Goal: Contribute content: Add original content to the website for others to see

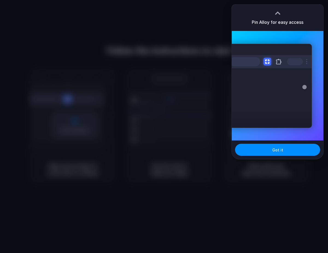
click at [241, 96] on div "Extensions Alloy · AI Prototyping for..." at bounding box center [270, 86] width 83 height 84
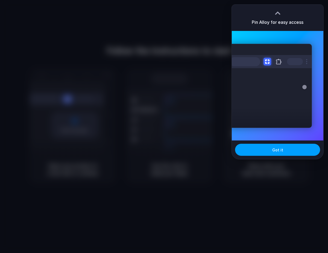
click at [271, 148] on button "Got it" at bounding box center [277, 150] width 85 height 12
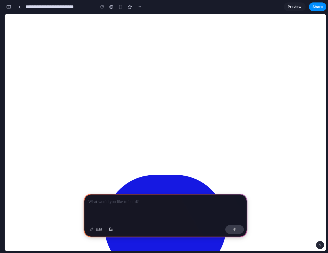
scroll to position [19, 0]
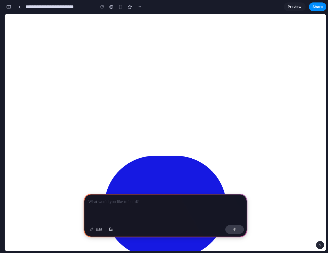
click at [115, 204] on p at bounding box center [166, 201] width 154 height 7
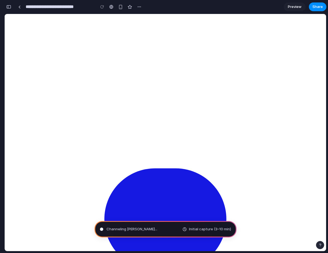
scroll to position [0, 0]
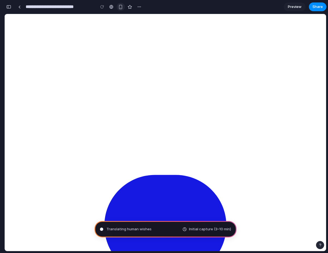
click at [120, 8] on div "button" at bounding box center [120, 7] width 5 height 5
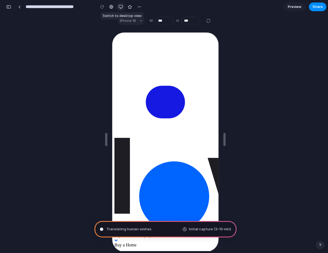
click at [122, 7] on div "button" at bounding box center [121, 7] width 4 height 4
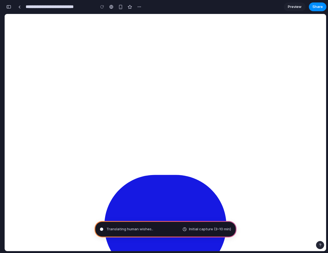
click at [296, 7] on span "Preview" at bounding box center [295, 6] width 14 height 5
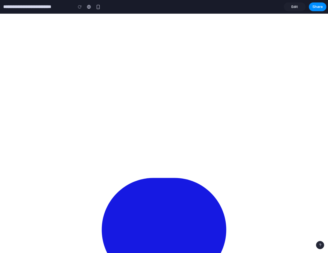
click at [296, 7] on span "Edit" at bounding box center [295, 6] width 7 height 5
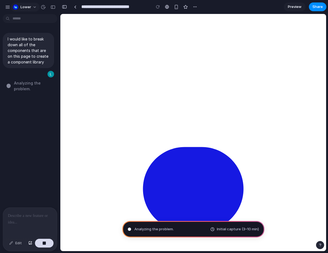
click at [24, 7] on span "Lower" at bounding box center [26, 6] width 11 height 5
click at [32, 7] on div "Settings Invite members Change theme Sign out" at bounding box center [164, 126] width 328 height 253
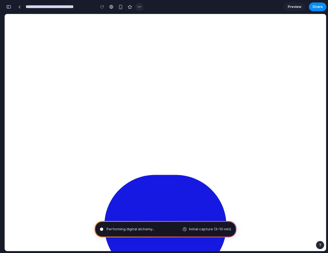
click at [139, 7] on div "button" at bounding box center [139, 7] width 4 height 4
click at [139, 7] on div "Duplicate Delete" at bounding box center [164, 126] width 328 height 253
click at [21, 9] on link at bounding box center [19, 7] width 8 height 8
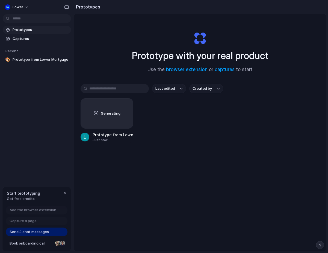
click at [222, 131] on div "Generating Prototype from Lower Mortgage Just now" at bounding box center [200, 120] width 239 height 44
click at [212, 105] on div "Generating Prototype from Lower Mortgage Just now" at bounding box center [200, 120] width 239 height 44
click at [38, 149] on div "Lower Prototypes Captures Recent 🎨 Prototype from Lower Mortgage Start prototyp…" at bounding box center [37, 126] width 74 height 253
drag, startPoint x: 195, startPoint y: 124, endPoint x: 178, endPoint y: 122, distance: 16.9
click at [195, 124] on div "Generating Prototype from Lower Mortgage Just now" at bounding box center [200, 120] width 239 height 44
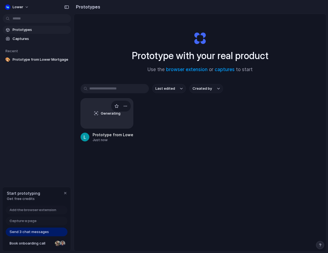
click at [111, 118] on div "Generating" at bounding box center [107, 113] width 52 height 30
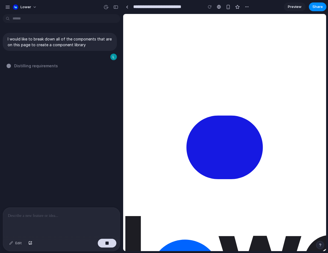
drag, startPoint x: 450, startPoint y: 182, endPoint x: 283, endPoint y: 171, distance: 166.8
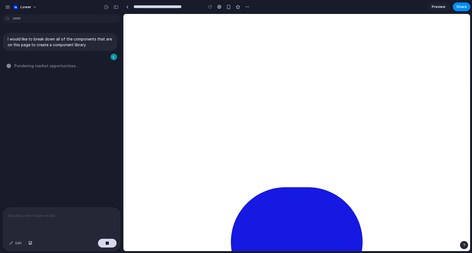
type input "**********"
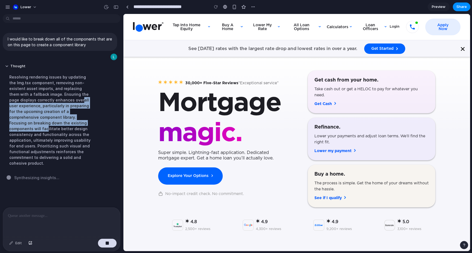
drag, startPoint x: 60, startPoint y: 100, endPoint x: 63, endPoint y: 125, distance: 25.2
click at [62, 125] on div "Resolving rendering issues by updating the Img.tsx component, removing non-exis…" at bounding box center [50, 120] width 91 height 98
click at [62, 123] on div "Resolving rendering issues by updating the Img.tsx component, removing non-exis…" at bounding box center [50, 120] width 91 height 98
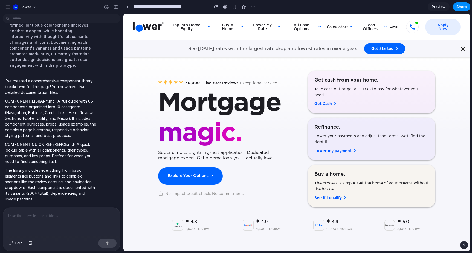
click at [36, 172] on p "The library includes everything from basic elements like buttons and links to c…" at bounding box center [50, 184] width 91 height 34
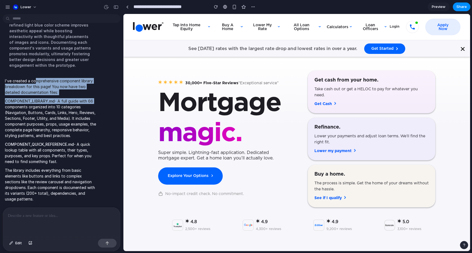
drag, startPoint x: 35, startPoint y: 82, endPoint x: 94, endPoint y: 98, distance: 60.8
click at [94, 98] on span "I've created a comprehensive component library breakdown for this page! You now…" at bounding box center [50, 140] width 91 height 124
click at [94, 98] on p "COMPONENT_LIBRARY.md - A full guide with 66 components organized into 10 catego…" at bounding box center [50, 118] width 91 height 40
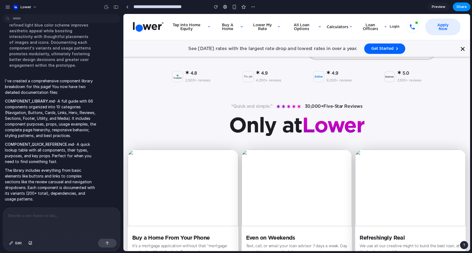
scroll to position [104, 0]
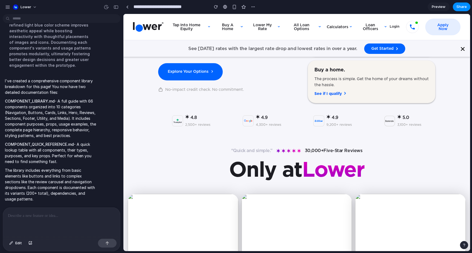
click at [328, 8] on span "Preview" at bounding box center [438, 6] width 14 height 5
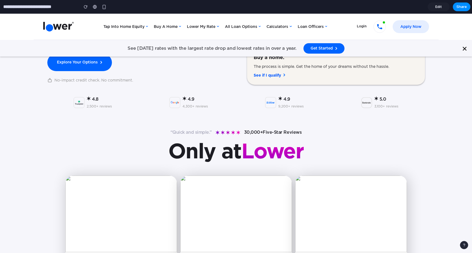
click at [328, 7] on span "Edit" at bounding box center [438, 6] width 7 height 5
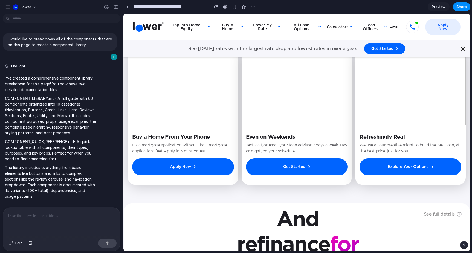
scroll to position [258, 0]
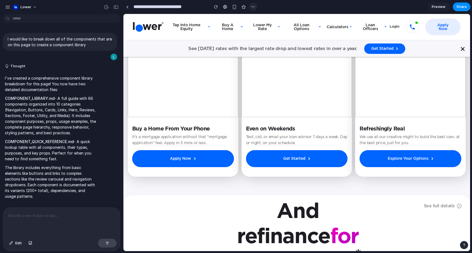
click at [251, 6] on div "button" at bounding box center [253, 7] width 4 height 4
click at [252, 6] on div "Duplicate Delete" at bounding box center [236, 126] width 472 height 253
click at [49, 136] on span "I've created a comprehensive component library breakdown for this page! You now…" at bounding box center [50, 137] width 91 height 124
click at [16, 242] on span "Edit" at bounding box center [18, 242] width 7 height 5
click at [19, 243] on span "Edit" at bounding box center [18, 242] width 7 height 5
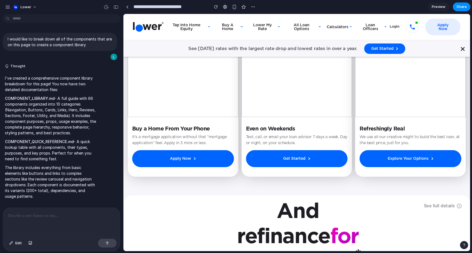
click at [67, 202] on div "I've created a comprehensive component library breakdown for this page! You now…" at bounding box center [51, 137] width 96 height 131
click at [251, 7] on div "button" at bounding box center [253, 7] width 4 height 4
click at [253, 6] on div "Duplicate Delete" at bounding box center [236, 126] width 472 height 253
click at [224, 7] on div at bounding box center [225, 7] width 4 height 4
click at [253, 6] on div "button" at bounding box center [253, 7] width 4 height 4
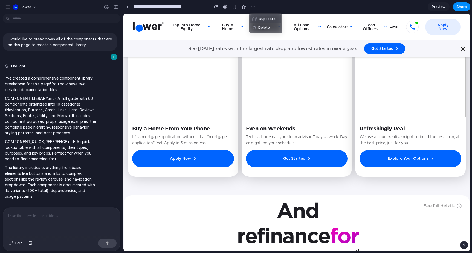
click at [271, 6] on div "Duplicate Delete" at bounding box center [236, 126] width 472 height 253
click at [216, 8] on div "button" at bounding box center [216, 7] width 4 height 4
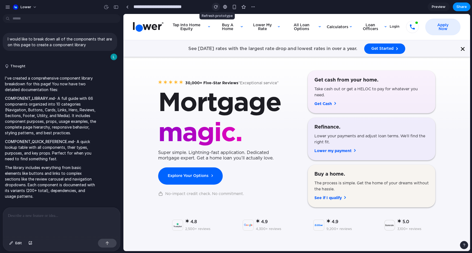
scroll to position [0, 0]
click at [52, 172] on p "The library includes everything from basic elements like buttons and links to c…" at bounding box center [50, 182] width 91 height 34
click at [328, 5] on span "Preview" at bounding box center [438, 6] width 14 height 5
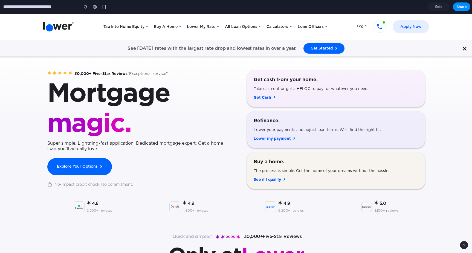
click at [328, 6] on span "Edit" at bounding box center [438, 6] width 7 height 5
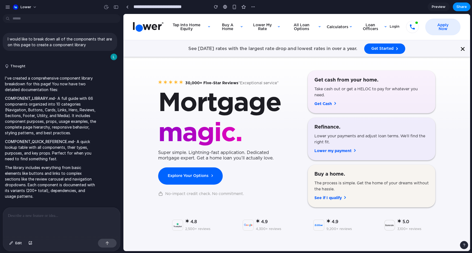
click at [324, 106] on div "Get Cash" at bounding box center [322, 103] width 17 height 5
click at [222, 101] on h1 "Mortgage" at bounding box center [219, 103] width 123 height 26
click at [11, 7] on button "Lower" at bounding box center [25, 7] width 29 height 9
click at [6, 7] on div "Settings Invite members Change theme Sign out" at bounding box center [236, 126] width 472 height 253
click at [5, 7] on div "button" at bounding box center [7, 7] width 5 height 5
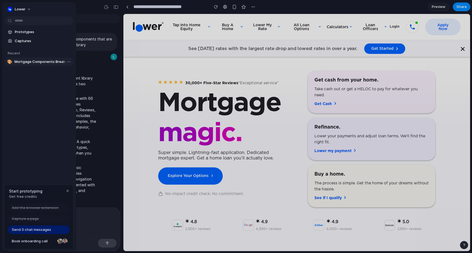
click at [29, 63] on span "Mortgage Components Breakdown" at bounding box center [42, 61] width 57 height 5
click at [25, 33] on span "Prototypes" at bounding box center [43, 31] width 56 height 5
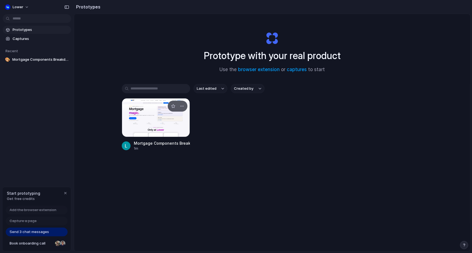
click at [159, 120] on div at bounding box center [156, 117] width 68 height 39
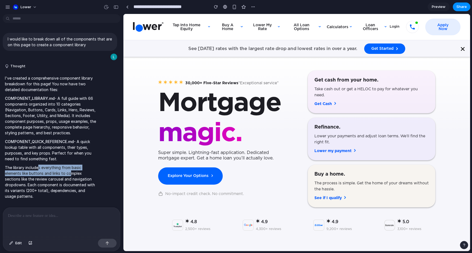
drag, startPoint x: 39, startPoint y: 168, endPoint x: 71, endPoint y: 175, distance: 32.9
click at [71, 175] on p "The library includes everything from basic elements like buttons and links to c…" at bounding box center [50, 182] width 91 height 34
click at [59, 174] on p "The library includes everything from basic elements like buttons and links to c…" at bounding box center [50, 182] width 91 height 34
click at [254, 7] on div "button" at bounding box center [253, 7] width 4 height 4
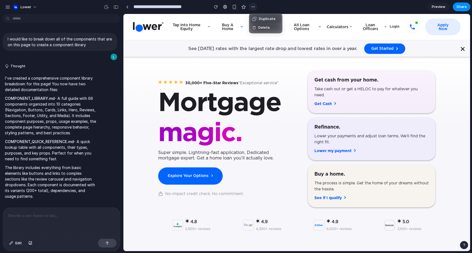
click at [254, 7] on div "Duplicate Delete" at bounding box center [236, 126] width 472 height 253
click at [328, 8] on span "Preview" at bounding box center [438, 6] width 14 height 5
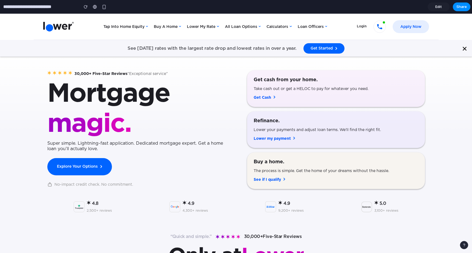
click at [328, 7] on span "Edit" at bounding box center [438, 6] width 7 height 5
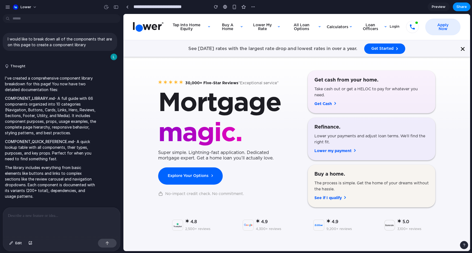
click at [325, 210] on div "4.8 2,500+ reviews 4.9 4,300+ reviews 4.9 9,200+ reviews 5.0 3,100+ reviews 4.8…" at bounding box center [296, 226] width 277 height 38
drag, startPoint x: 331, startPoint y: 197, endPoint x: 324, endPoint y: 196, distance: 7.1
click at [328, 197] on div "See if I qualify" at bounding box center [327, 197] width 27 height 5
click at [176, 180] on link "Explore Your Options" at bounding box center [190, 175] width 66 height 17
click at [52, 212] on div at bounding box center [61, 221] width 117 height 29
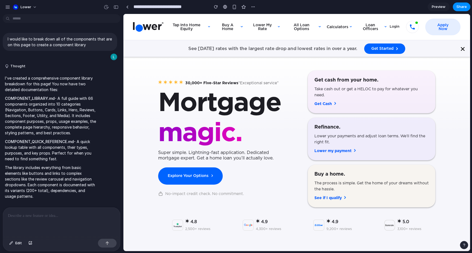
click at [49, 179] on p "The library includes everything from basic elements like buttons and links to c…" at bounding box center [50, 182] width 91 height 34
click at [11, 66] on button "Thought" at bounding box center [50, 66] width 91 height 5
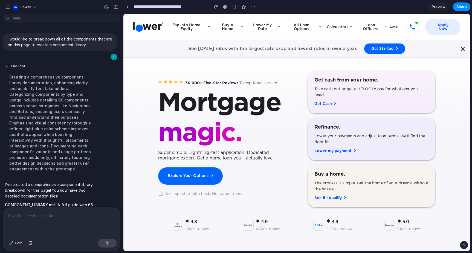
click at [19, 65] on button "Thought" at bounding box center [50, 66] width 91 height 5
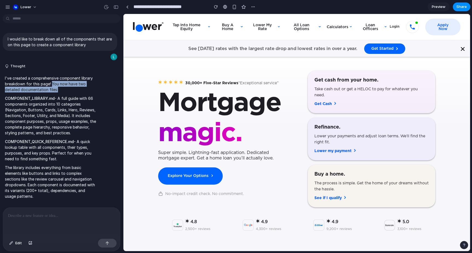
drag, startPoint x: 51, startPoint y: 84, endPoint x: 52, endPoint y: 95, distance: 10.9
click at [52, 95] on span "I've created a comprehensive component library breakdown for this page! You now…" at bounding box center [50, 137] width 91 height 124
click at [258, 5] on section "**********" at bounding box center [296, 7] width 347 height 14
click at [249, 7] on button "button" at bounding box center [253, 7] width 8 height 8
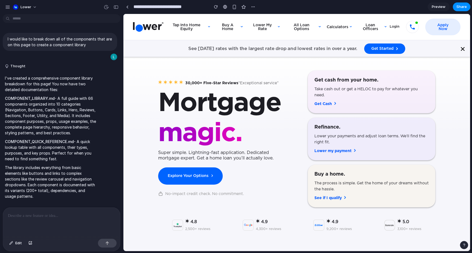
click at [252, 7] on div "Duplicate Delete" at bounding box center [236, 126] width 472 height 253
drag, startPoint x: 235, startPoint y: 149, endPoint x: 225, endPoint y: 152, distance: 10.5
click at [235, 149] on div "Mortgage ‍ m a g i c ." at bounding box center [219, 120] width 123 height 60
click at [196, 181] on link "Explore Your Options" at bounding box center [190, 175] width 66 height 17
click at [328, 5] on span "Preview" at bounding box center [438, 6] width 14 height 5
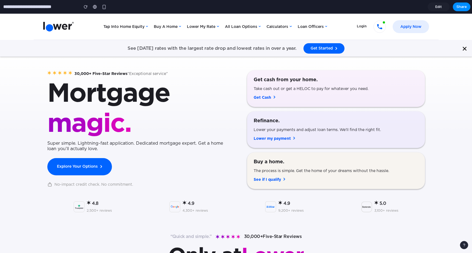
click at [328, 5] on span "Edit" at bounding box center [438, 6] width 7 height 5
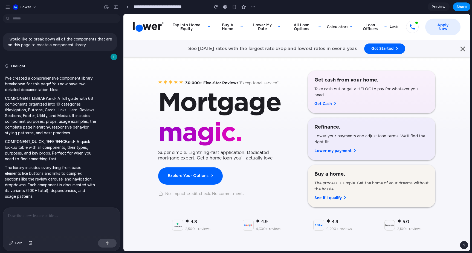
click at [328, 49] on img at bounding box center [462, 48] width 5 height 5
click at [7, 8] on div "button" at bounding box center [7, 7] width 5 height 5
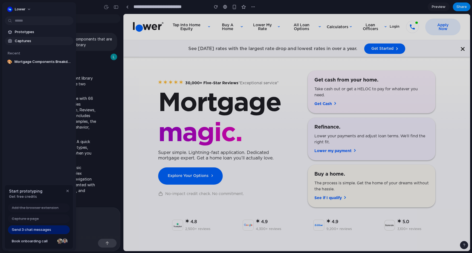
click at [24, 42] on span "Captures" at bounding box center [43, 40] width 56 height 5
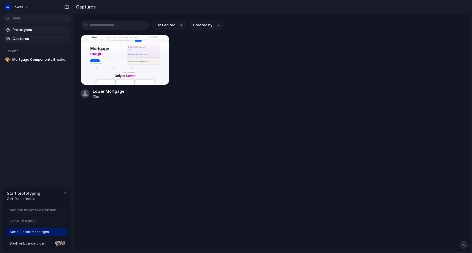
click at [23, 30] on span "Prototypes" at bounding box center [41, 29] width 56 height 5
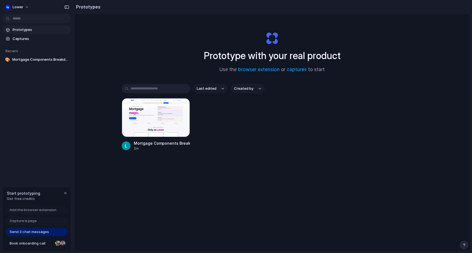
click at [240, 127] on div "Mortgage Components Breakdown 2m" at bounding box center [272, 124] width 301 height 53
click at [183, 102] on button "button" at bounding box center [181, 106] width 9 height 9
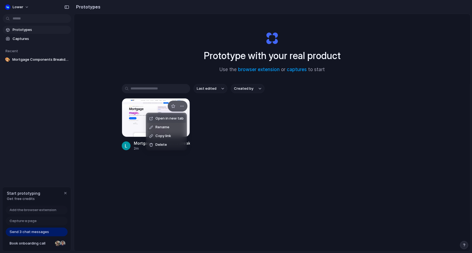
click at [169, 118] on span "Open in new tab" at bounding box center [169, 118] width 28 height 5
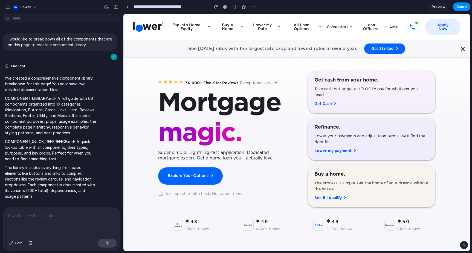
click at [220, 86] on div "30,000+ Five-Star Reviews “Exceptional service”" at bounding box center [231, 83] width 93 height 6
click at [236, 114] on h1 "Mortgage" at bounding box center [219, 103] width 123 height 26
click at [193, 7] on input "**********" at bounding box center [169, 7] width 75 height 10
click at [189, 6] on input "**********" at bounding box center [169, 7] width 75 height 10
click at [195, 39] on div "Tap into home equity HELOC Home Equity Loan Cash-Out Refinance Learn About Usin…" at bounding box center [296, 27] width 346 height 26
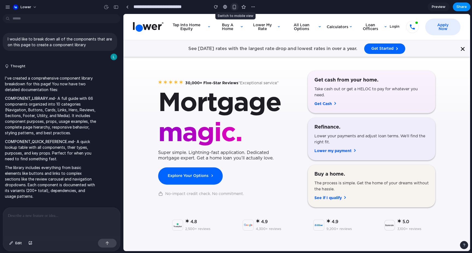
click at [232, 8] on button "button" at bounding box center [234, 7] width 8 height 8
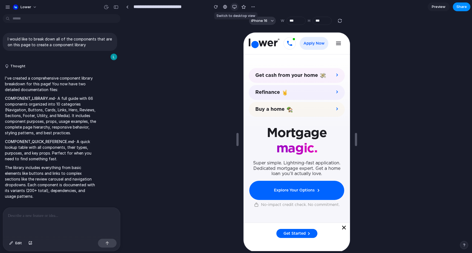
click at [233, 8] on div "button" at bounding box center [234, 7] width 4 height 4
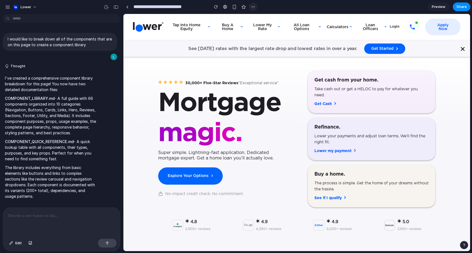
click at [254, 8] on div "button" at bounding box center [253, 7] width 4 height 4
drag, startPoint x: 255, startPoint y: 7, endPoint x: 259, endPoint y: 6, distance: 4.4
click at [255, 7] on div "Duplicate Delete" at bounding box center [236, 126] width 472 height 253
drag, startPoint x: 55, startPoint y: 169, endPoint x: 50, endPoint y: 196, distance: 27.5
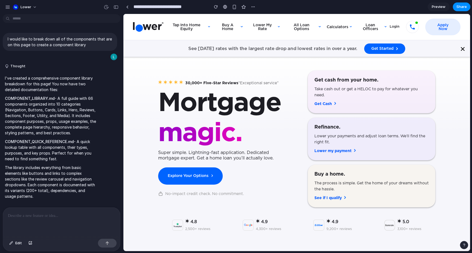
click at [55, 169] on p "The library includes everything from basic elements like buttons and links to c…" at bounding box center [50, 182] width 91 height 34
click at [46, 212] on p at bounding box center [61, 215] width 107 height 7
click at [55, 142] on strong "COMPONENT_QUICK_REFERENCE.md" at bounding box center [39, 141] width 69 height 5
click at [51, 213] on p "********" at bounding box center [61, 215] width 107 height 7
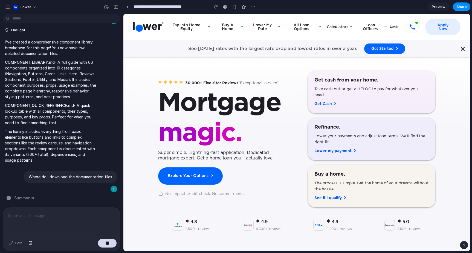
click at [45, 163] on div "I've created a comprehensive component library breakdown for this page! You now…" at bounding box center [51, 101] width 96 height 131
click at [52, 130] on p "The library includes everything from basic elements like buttons and links to c…" at bounding box center [50, 145] width 91 height 34
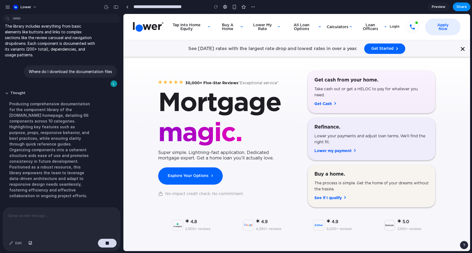
scroll to position [142, 0]
drag, startPoint x: 35, startPoint y: 160, endPoint x: 65, endPoint y: 164, distance: 30.4
click at [65, 164] on div "Producing comprehensive documentation for the component library of the Lower.co…" at bounding box center [50, 149] width 91 height 104
drag, startPoint x: 66, startPoint y: 185, endPoint x: 67, endPoint y: 175, distance: 10.4
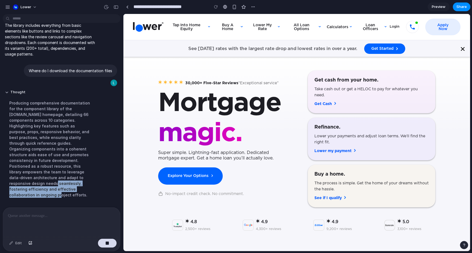
click at [67, 175] on div "Producing comprehensive documentation for the component library of the Lower.co…" at bounding box center [50, 149] width 91 height 104
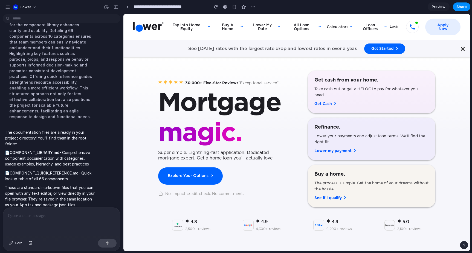
scroll to position [0, 0]
click at [33, 150] on strong "COMPONENT_LIBRARY.md" at bounding box center [35, 152] width 50 height 5
click at [7, 150] on p "📄 COMPONENT_LIBRARY.md - Comprehensive component documentation with categories,…" at bounding box center [50, 158] width 91 height 17
drag, startPoint x: 54, startPoint y: 182, endPoint x: 52, endPoint y: 189, distance: 7.4
click at [52, 189] on p "These are standard markdown files that you can open with any text editor, or vi…" at bounding box center [50, 196] width 91 height 23
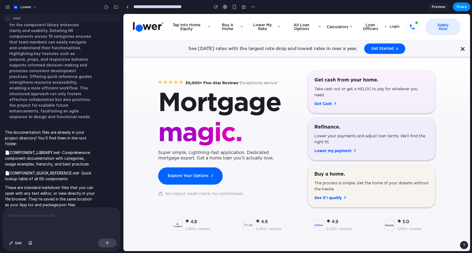
click at [52, 189] on p "These are standard markdown files that you can open with any text editor, or vi…" at bounding box center [50, 196] width 91 height 23
click at [85, 170] on p "📄 COMPONENT_QUICK_REFERENCE.md - Quick lookup table of all 66 components" at bounding box center [50, 175] width 91 height 11
click at [252, 6] on div "button" at bounding box center [253, 7] width 4 height 4
click at [252, 6] on div "Duplicate Delete" at bounding box center [236, 126] width 472 height 253
click at [321, 10] on section "**********" at bounding box center [296, 7] width 347 height 14
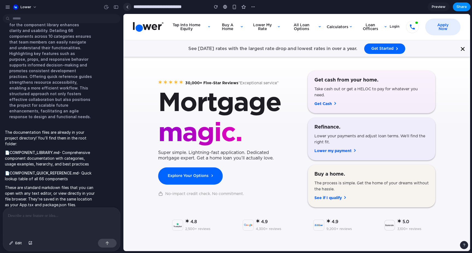
click at [128, 7] on link at bounding box center [127, 7] width 8 height 8
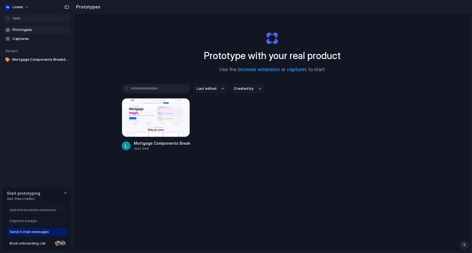
click at [124, 39] on div "Prototype with your real product Use the browser extension or captures to start…" at bounding box center [272, 147] width 396 height 266
click at [37, 242] on span "Book onboarding call" at bounding box center [31, 243] width 43 height 5
click at [150, 146] on div "Just now" at bounding box center [162, 148] width 56 height 5
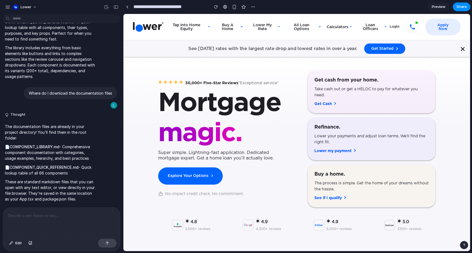
drag, startPoint x: 436, startPoint y: 50, endPoint x: 406, endPoint y: 43, distance: 31.0
click at [435, 50] on section "See today's rates with the largest rate drop and lowest rates in over a year. G…" at bounding box center [296, 48] width 346 height 17
click at [127, 8] on div at bounding box center [127, 6] width 2 height 3
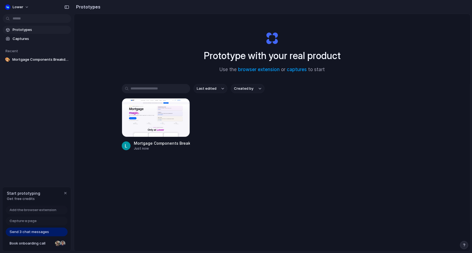
click at [246, 116] on div "Mortgage Components Breakdown Just now" at bounding box center [272, 124] width 301 height 53
click at [28, 31] on span "Prototypes" at bounding box center [41, 29] width 56 height 5
click at [24, 37] on span "Captures" at bounding box center [41, 38] width 56 height 5
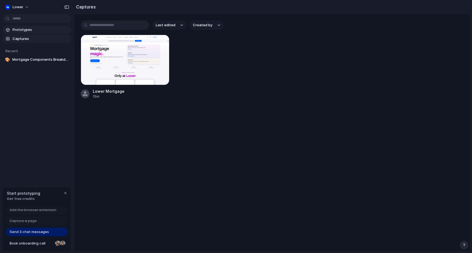
click at [25, 30] on span "Prototypes" at bounding box center [41, 29] width 56 height 5
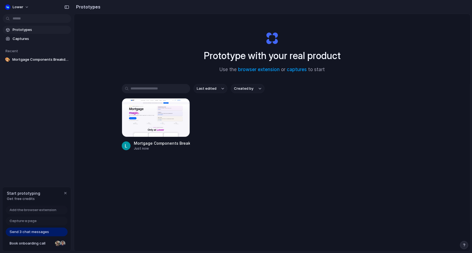
click at [230, 134] on div "Mortgage Components Breakdown Just now" at bounding box center [272, 124] width 301 height 53
click at [137, 134] on div at bounding box center [156, 117] width 68 height 39
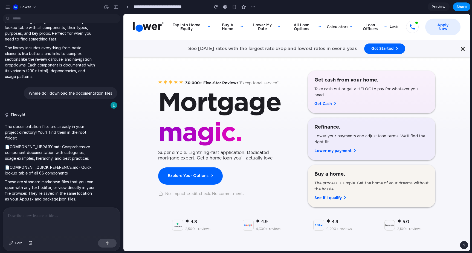
click at [54, 167] on strong "COMPONENT_QUICK_REFERENCE.md" at bounding box center [44, 167] width 69 height 5
drag, startPoint x: 5, startPoint y: 168, endPoint x: 8, endPoint y: 154, distance: 13.8
click at [5, 167] on p "📄 COMPONENT_QUICK_REFERENCE.md - Quick lookup table of all 66 components" at bounding box center [50, 169] width 91 height 11
click at [8, 153] on p "📄 COMPONENT_LIBRARY.md - Comprehensive component documentation with categories,…" at bounding box center [50, 152] width 91 height 17
click at [16, 146] on strong "COMPONENT_LIBRARY.md" at bounding box center [35, 146] width 50 height 5
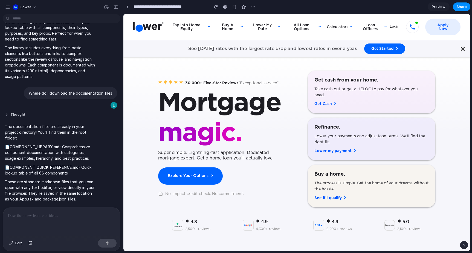
click at [22, 114] on button "Thought" at bounding box center [50, 114] width 91 height 5
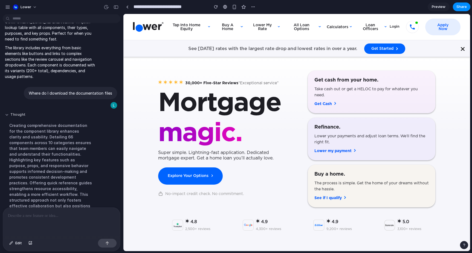
click at [22, 114] on button "Thought" at bounding box center [50, 114] width 91 height 5
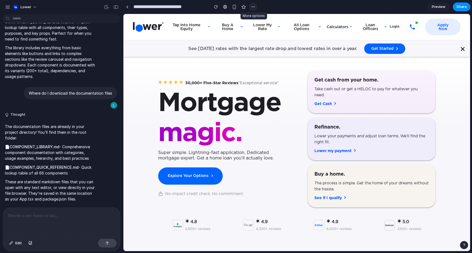
click at [252, 6] on div "button" at bounding box center [253, 7] width 4 height 4
click at [459, 8] on span "Share" at bounding box center [461, 6] width 10 height 5
click at [273, 64] on div "Share ' Mortgage Components Breakdown ' Laura Steele Creator Anyone at Lower Fu…" at bounding box center [236, 126] width 472 height 253
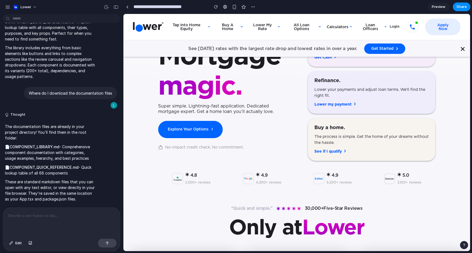
scroll to position [55, 0]
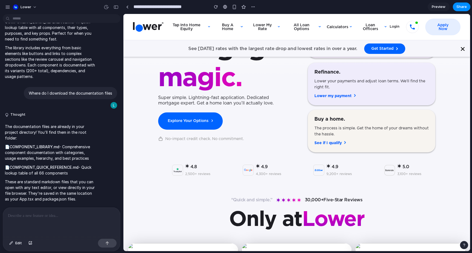
click at [47, 223] on div at bounding box center [61, 221] width 117 height 29
click at [22, 242] on button "Edit" at bounding box center [16, 243] width 18 height 9
click at [58, 213] on p at bounding box center [61, 215] width 107 height 7
click at [15, 244] on span "Edit" at bounding box center [18, 242] width 7 height 5
click at [40, 217] on p at bounding box center [61, 215] width 107 height 7
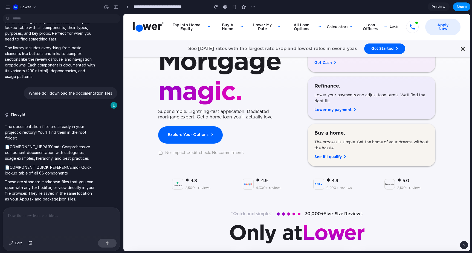
scroll to position [0, 0]
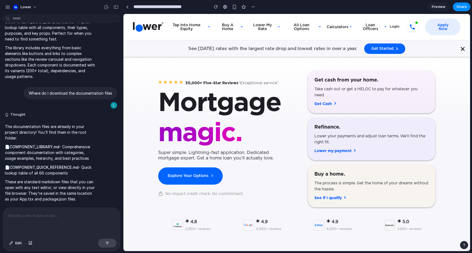
click at [36, 166] on strong "COMPONENT_QUICK_REFERENCE.md" at bounding box center [44, 167] width 69 height 5
